Goal: Navigation & Orientation: Find specific page/section

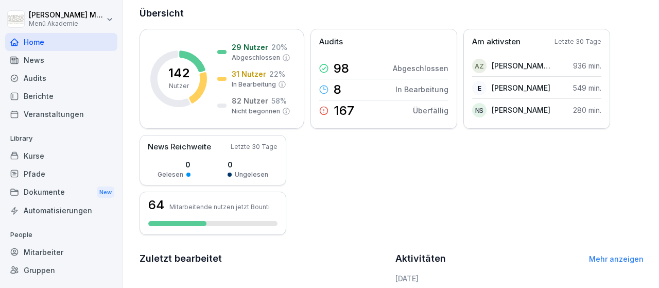
scroll to position [37, 0]
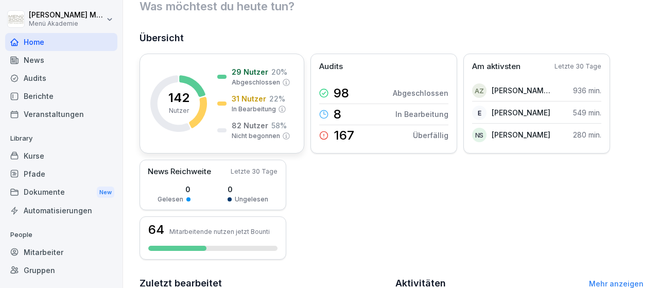
click at [246, 72] on p "29 Nutzer" at bounding box center [250, 71] width 37 height 11
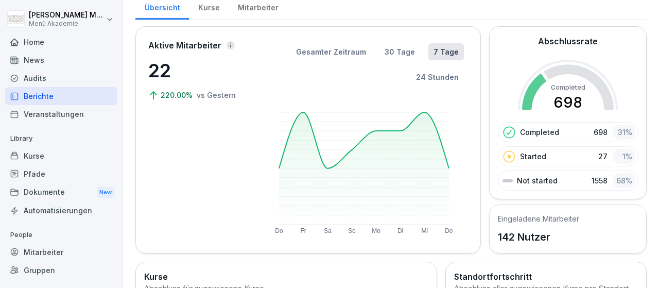
click at [246, 71] on p "22" at bounding box center [199, 71] width 103 height 28
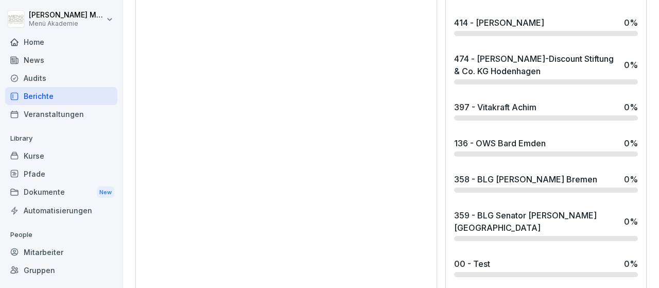
scroll to position [1175, 0]
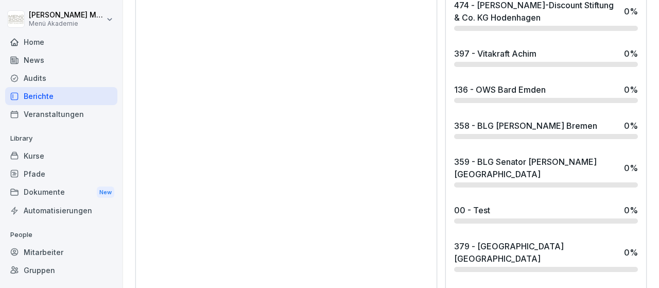
drag, startPoint x: 655, startPoint y: 246, endPoint x: 657, endPoint y: 222, distance: 24.2
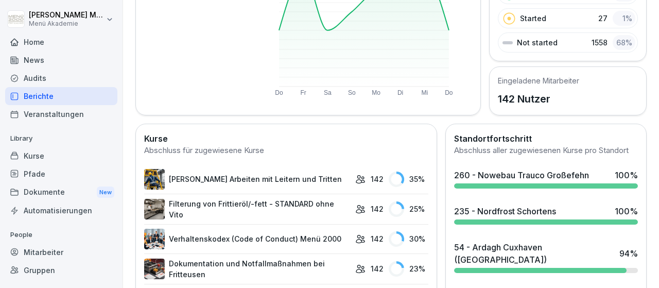
scroll to position [131, 0]
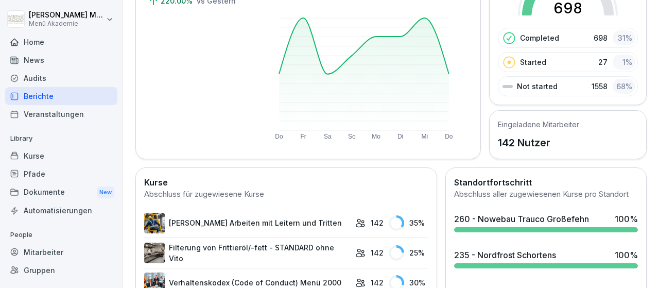
click at [42, 189] on div "Dokumente New" at bounding box center [61, 192] width 112 height 19
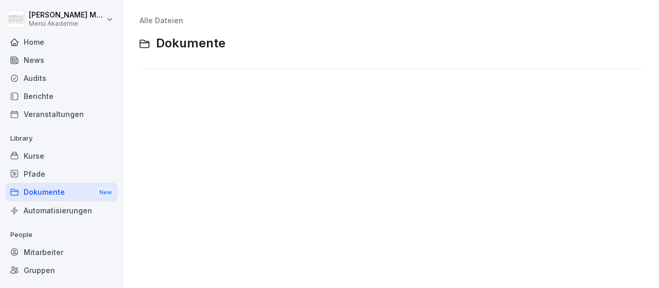
click at [263, 181] on div "Alle Dateien Dokumente" at bounding box center [391, 144] width 521 height 272
click at [39, 219] on div "Automatisierungen" at bounding box center [61, 210] width 112 height 18
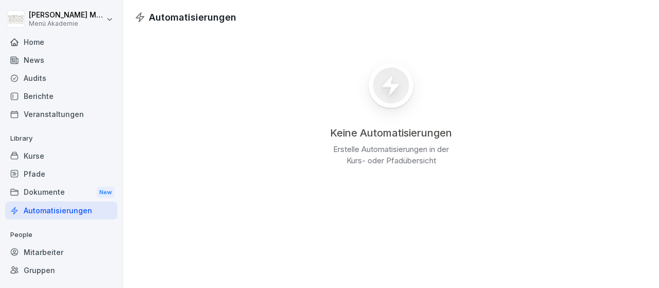
click at [46, 83] on div "Audits" at bounding box center [61, 78] width 112 height 18
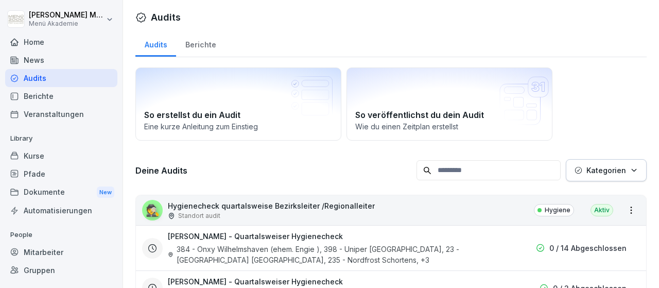
drag, startPoint x: 46, startPoint y: 83, endPoint x: 299, endPoint y: 85, distance: 253.3
click at [299, 85] on div "[PERSON_NAME] Menü Akademie Home News Audits Berichte Veranstaltungen Library K…" at bounding box center [329, 144] width 659 height 288
click at [315, 206] on p "Hygienecheck quartalsweise Bezirksleiter /Regionalleiter" at bounding box center [271, 205] width 207 height 11
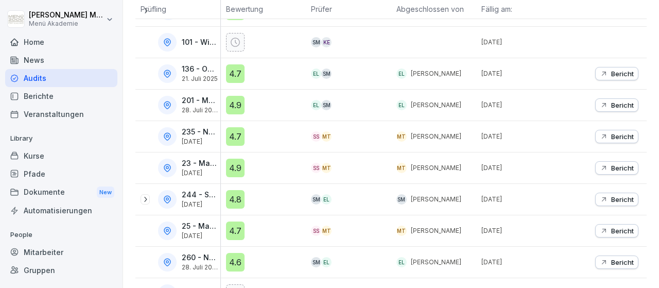
scroll to position [212, 0]
